Goal: Transaction & Acquisition: Purchase product/service

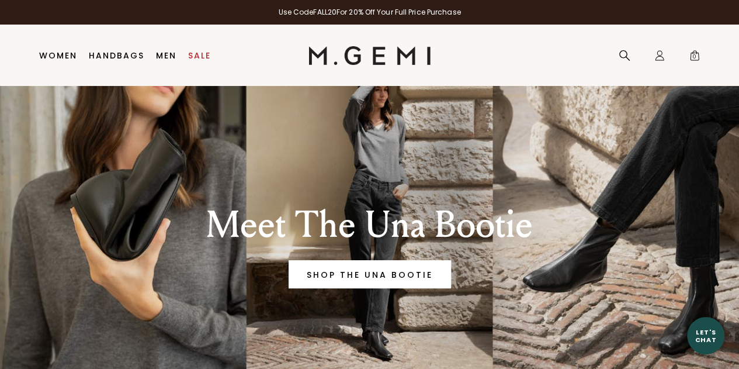
scroll to position [35, 0]
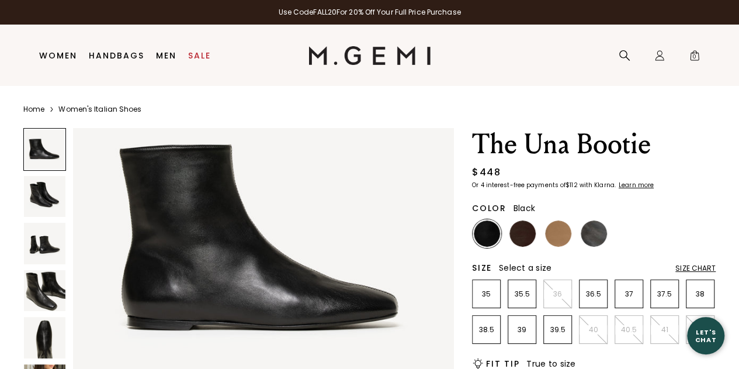
type input "[EMAIL_ADDRESS][DOMAIN_NAME]"
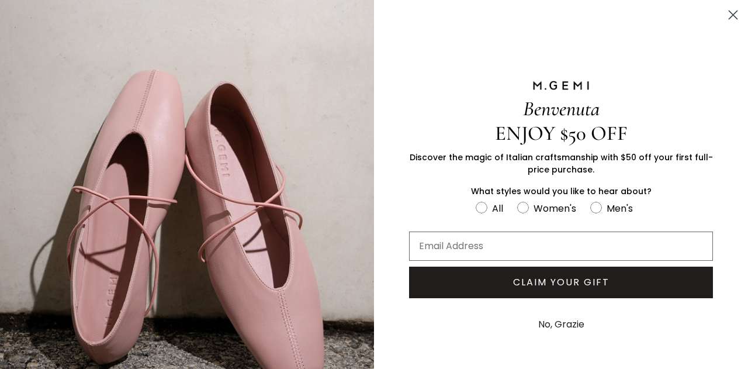
scroll to position [488, 0]
type input "[EMAIL_ADDRESS][DOMAIN_NAME]"
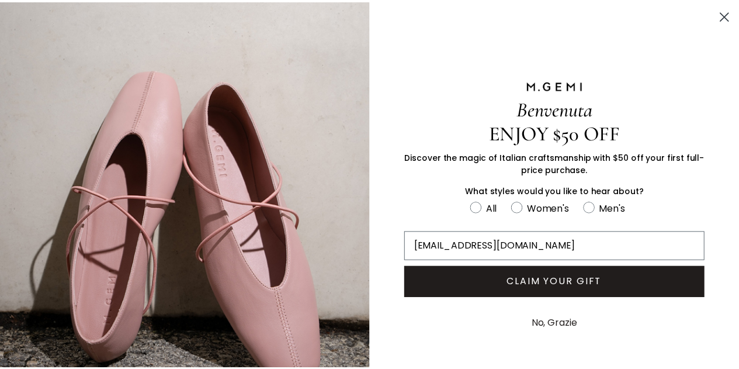
scroll to position [0, 0]
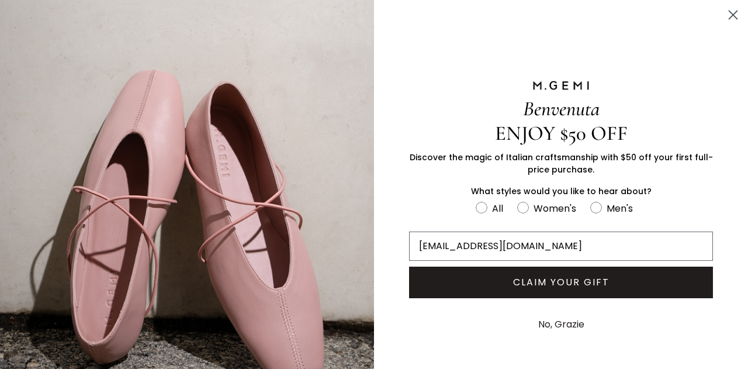
click at [724, 13] on circle "Close dialog" at bounding box center [732, 14] width 19 height 19
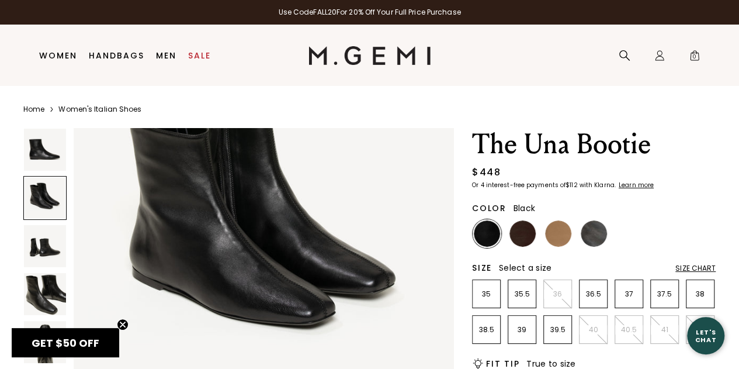
scroll to position [480, 0]
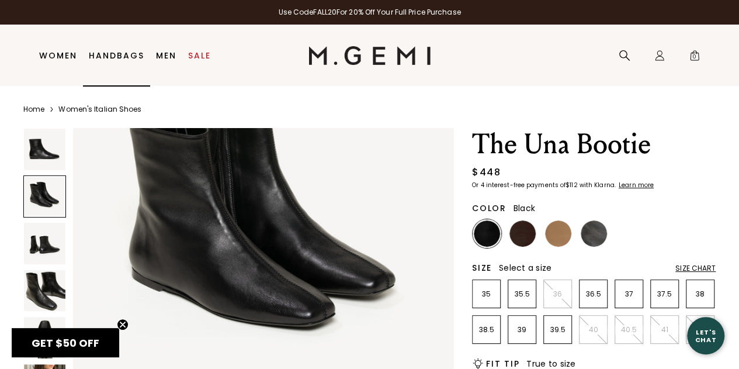
click at [112, 54] on link "Handbags" at bounding box center [116, 55] width 55 height 9
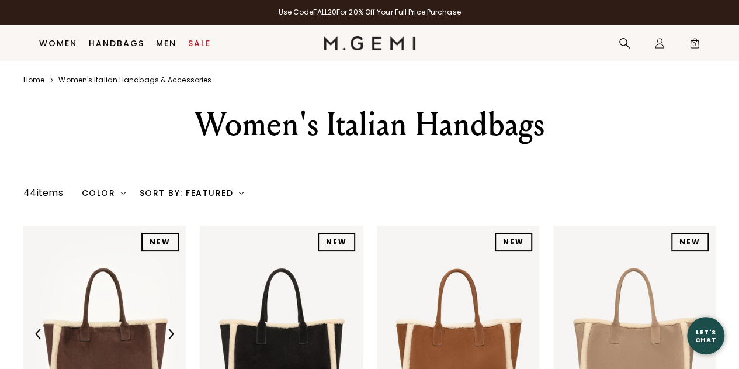
scroll to position [133, 0]
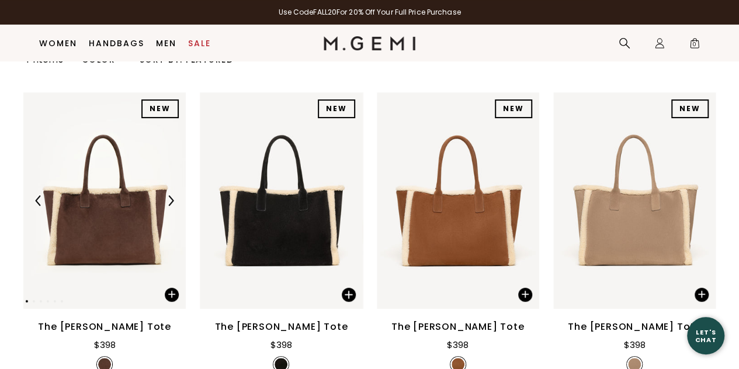
type input "[EMAIL_ADDRESS][DOMAIN_NAME]"
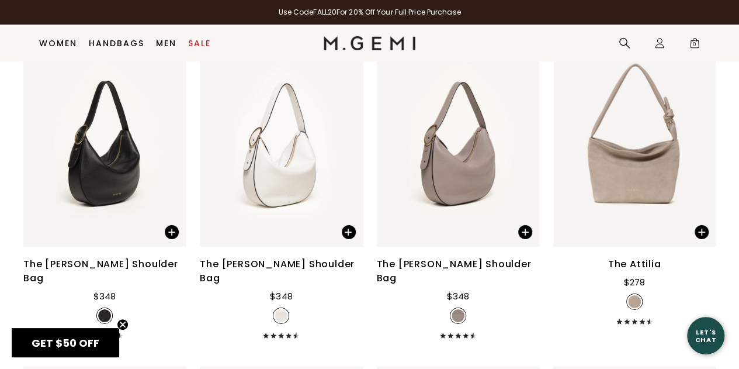
scroll to position [1835, 0]
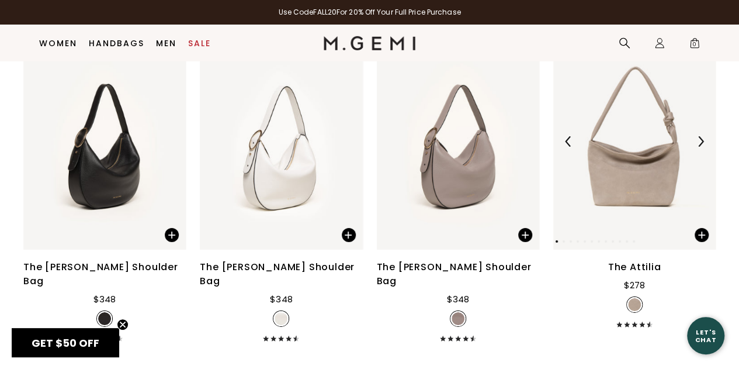
click at [641, 140] on img at bounding box center [634, 141] width 162 height 217
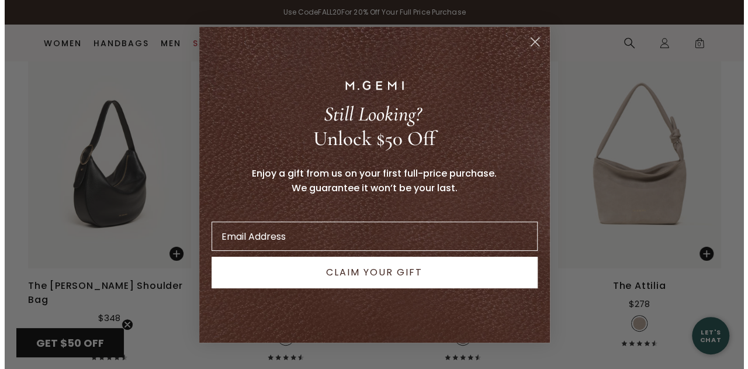
scroll to position [1851, 0]
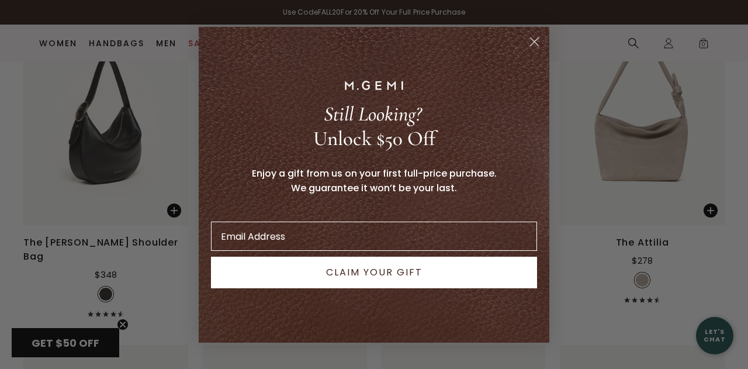
type input "[EMAIL_ADDRESS][DOMAIN_NAME]"
click at [535, 44] on circle "Close dialog" at bounding box center [534, 41] width 19 height 19
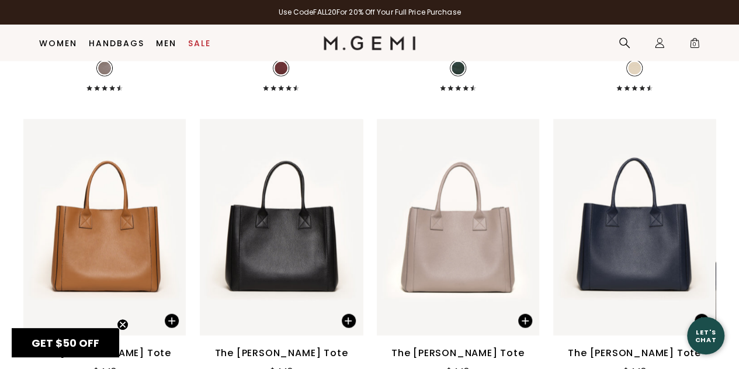
scroll to position [3409, 0]
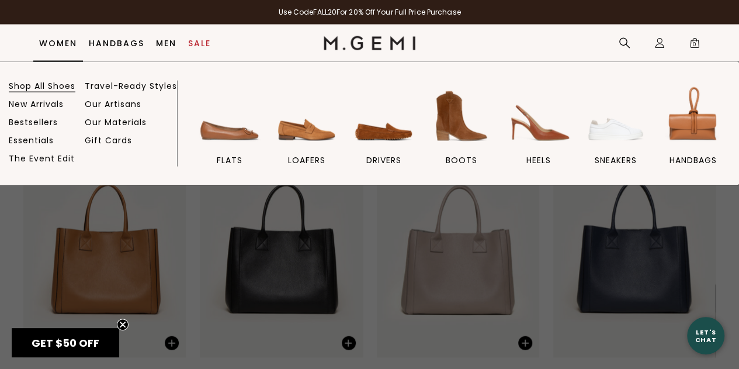
click at [54, 85] on link "Shop All Shoes" at bounding box center [42, 86] width 67 height 11
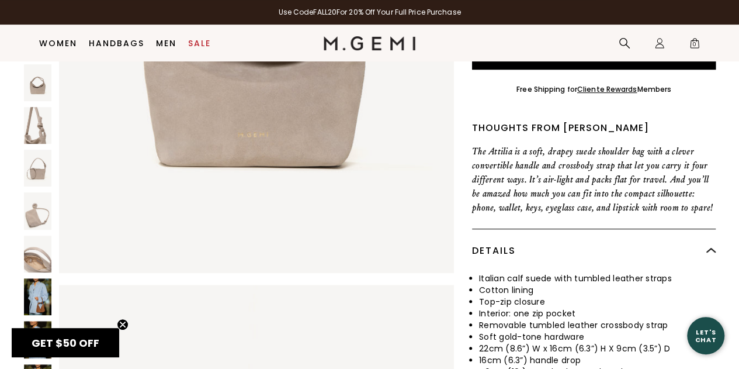
scroll to position [221, 0]
click at [39, 295] on img at bounding box center [37, 295] width 27 height 37
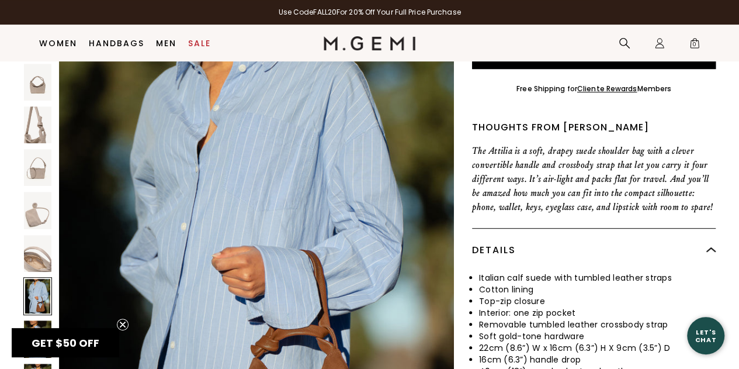
scroll to position [3736, 0]
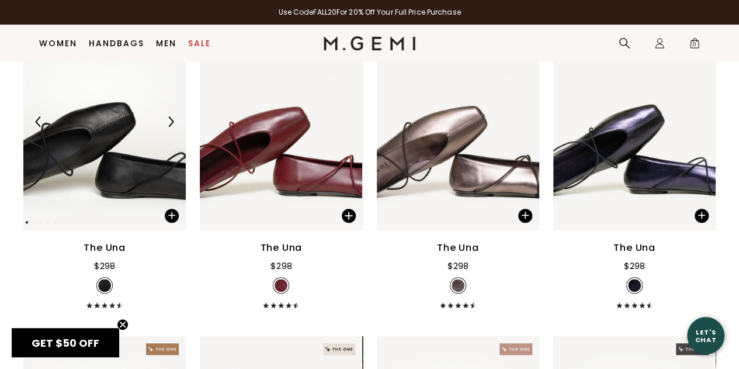
type input "[EMAIL_ADDRESS][DOMAIN_NAME]"
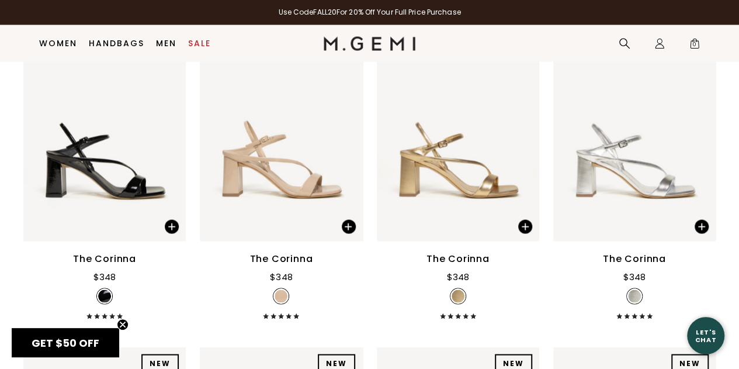
scroll to position [12136, 0]
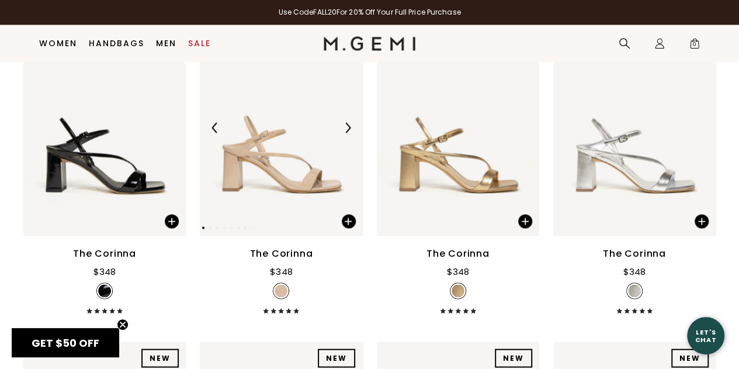
click at [286, 168] on img at bounding box center [281, 127] width 162 height 217
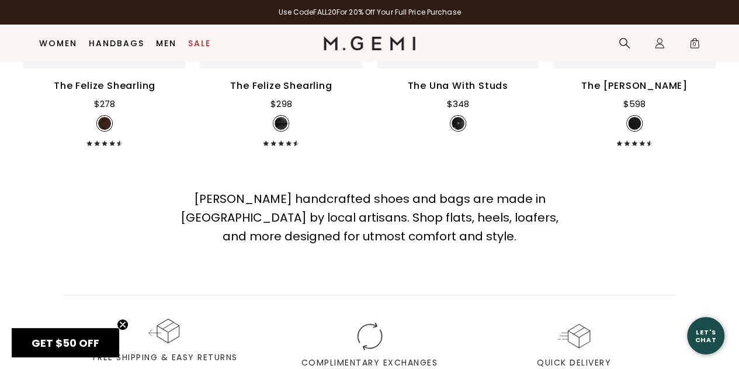
scroll to position [13000, 0]
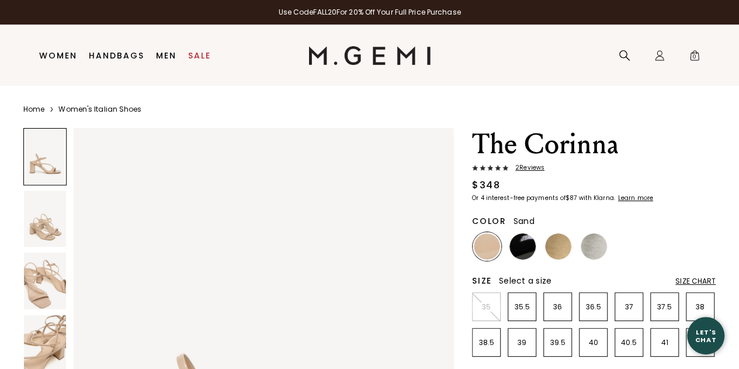
type input "[EMAIL_ADDRESS][DOMAIN_NAME]"
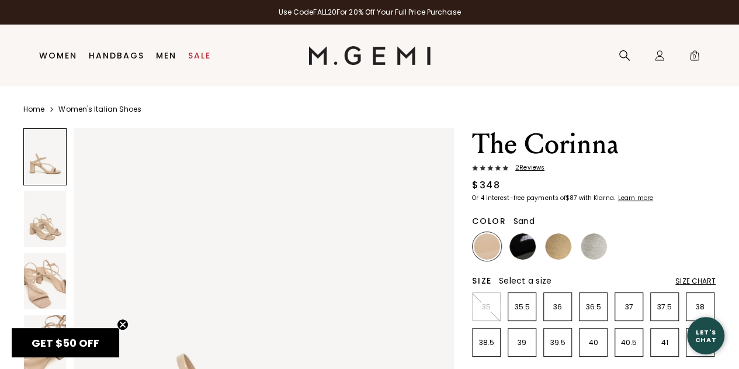
click at [44, 228] on img at bounding box center [45, 218] width 42 height 56
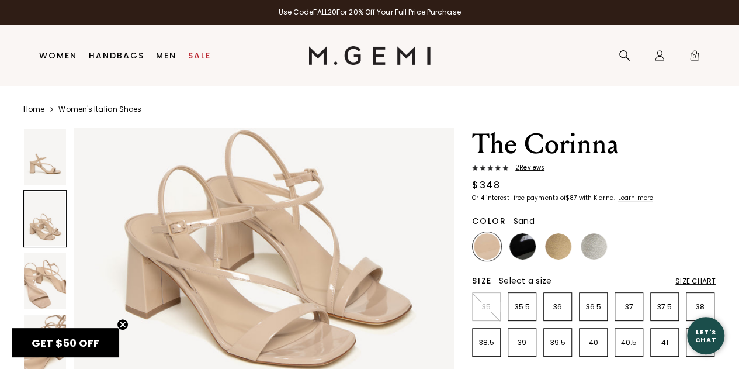
scroll to position [725, 0]
click at [53, 276] on img at bounding box center [45, 280] width 42 height 56
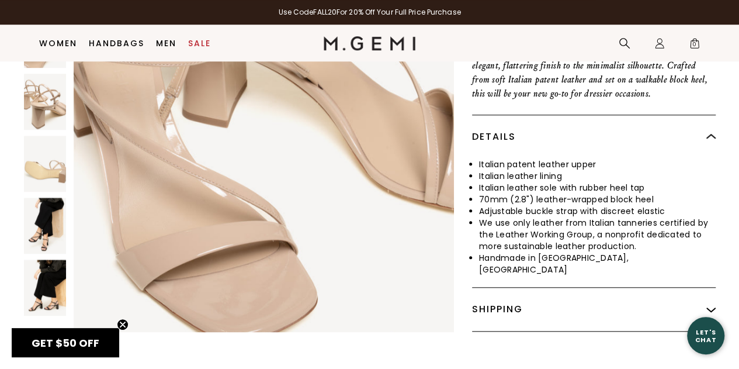
scroll to position [473, 0]
click at [44, 222] on img at bounding box center [45, 225] width 42 height 56
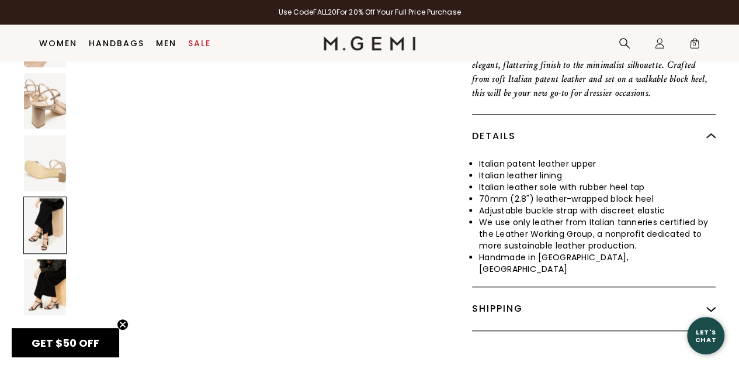
scroll to position [3038, 0]
